Goal: Complete application form

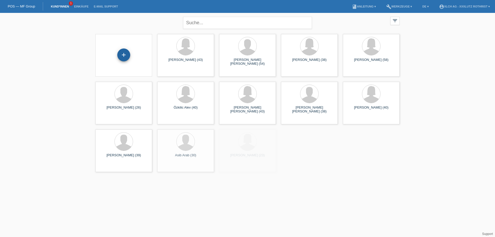
click at [124, 58] on div "+" at bounding box center [123, 55] width 13 height 13
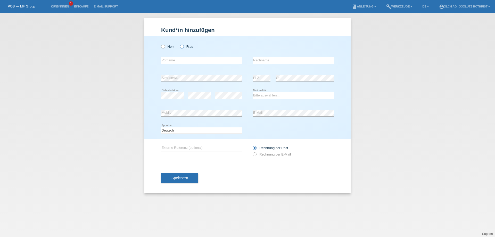
click at [184, 45] on label "Frau" at bounding box center [186, 47] width 13 height 4
click at [183, 45] on input "Frau" at bounding box center [181, 46] width 3 height 3
radio input "true"
click at [184, 58] on input "text" at bounding box center [201, 60] width 81 height 6
type input "[PERSON_NAME] [PERSON_NAME]"
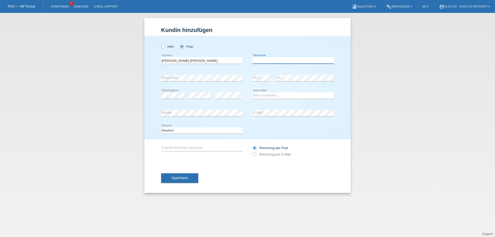
click at [265, 58] on input "text" at bounding box center [293, 60] width 81 height 6
type input "Fallag"
click at [258, 97] on select "Bitte auswählen... Schweiz Deutschland Liechtenstein Österreich ------------ Af…" at bounding box center [293, 95] width 81 height 6
select select "CH"
click at [253, 93] on select "Bitte auswählen... Schweiz Deutschland Liechtenstein Österreich ------------ Af…" at bounding box center [293, 95] width 81 height 6
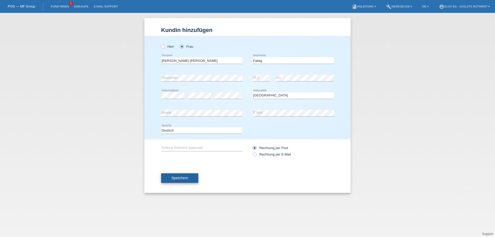
click at [172, 176] on button "Speichern" at bounding box center [179, 178] width 37 height 10
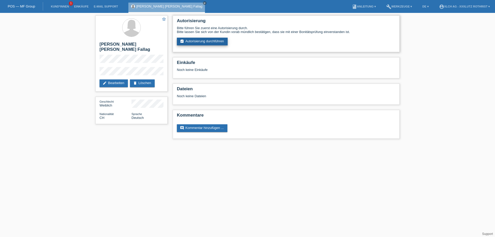
click at [205, 42] on link "assignment_turned_in Autorisierung durchführen" at bounding box center [202, 42] width 51 height 8
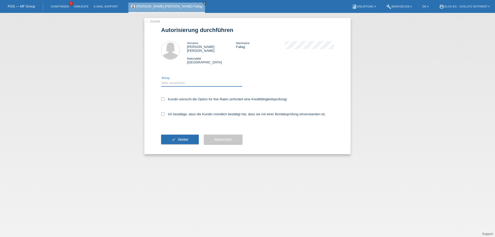
click at [214, 81] on select "Bitte auswählen CHF 1.00 - CHF 499.00 CHF 500.00 - CHF 1'999.00 CHF 2'000.00 - …" at bounding box center [201, 83] width 81 height 6
select select "2"
click at [161, 80] on select "Bitte auswählen CHF 1.00 - CHF 499.00 CHF 500.00 - CHF 1'999.00 CHF 2'000.00 - …" at bounding box center [201, 83] width 81 height 6
click at [192, 93] on div "Kundin wünscht die Option für fixe Raten (erfordert eine Kreditfähigkeitsprüfun…" at bounding box center [247, 99] width 173 height 15
click at [193, 97] on label "Kundin wünscht die Option für fixe Raten (erfordert eine Kreditfähigkeitsprüfun…" at bounding box center [224, 99] width 126 height 4
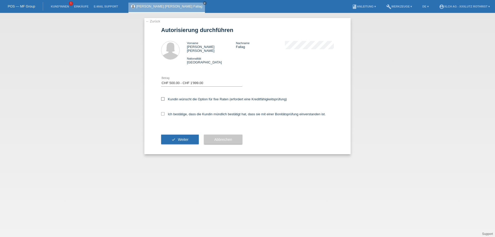
click at [165, 97] on input "Kundin wünscht die Option für fixe Raten (erfordert eine Kreditfähigkeitsprüfun…" at bounding box center [162, 98] width 3 height 3
checkbox input "true"
click at [196, 112] on label "Ich bestätige, dass die Kundin mündlich bestätigt hat, dass sie mit einer Bonit…" at bounding box center [243, 114] width 165 height 4
click at [165, 112] on input "Ich bestätige, dass die Kundin mündlich bestätigt hat, dass sie mit einer Bonit…" at bounding box center [162, 113] width 3 height 3
checkbox input "true"
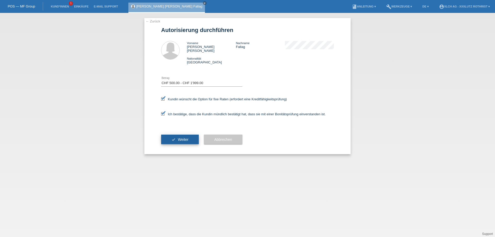
click at [183, 140] on button "check Weiter" at bounding box center [180, 140] width 38 height 10
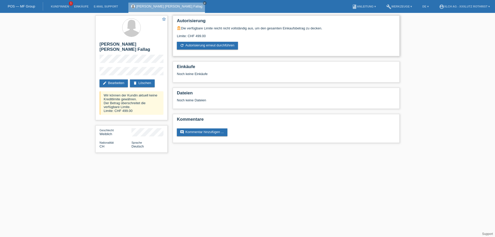
drag, startPoint x: 206, startPoint y: 35, endPoint x: 193, endPoint y: 36, distance: 12.9
click at [193, 36] on div "Limite: CHF 499.00" at bounding box center [286, 34] width 219 height 8
